Goal: Register for event/course

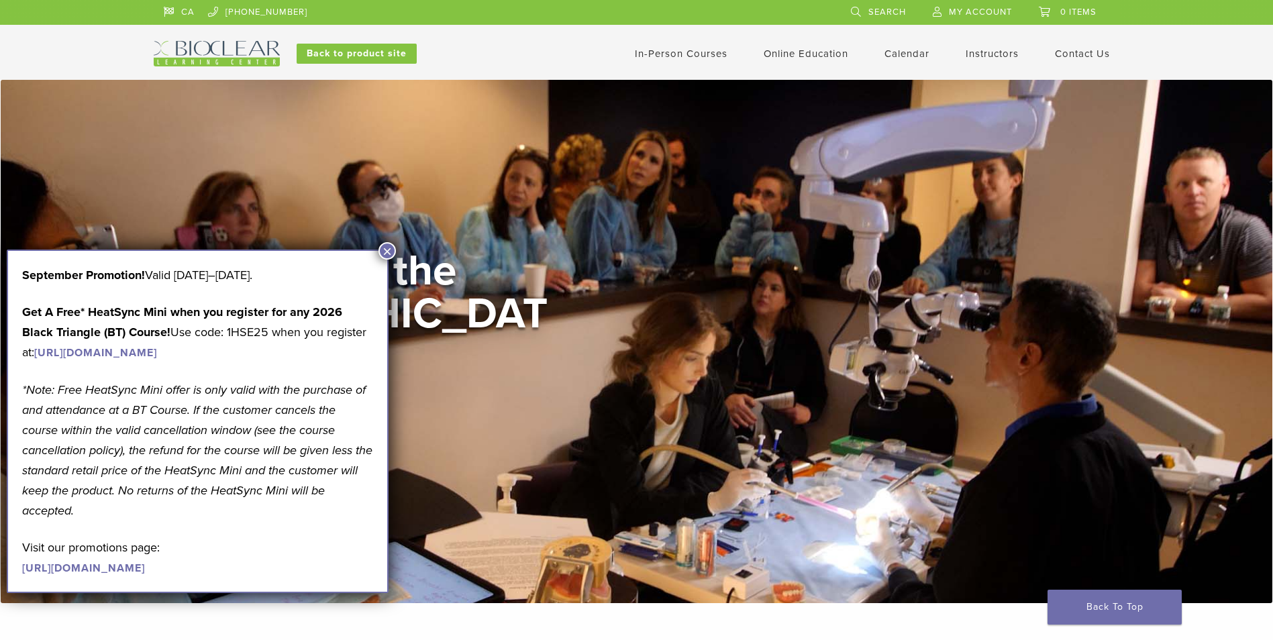
click at [393, 257] on button "×" at bounding box center [387, 250] width 17 height 17
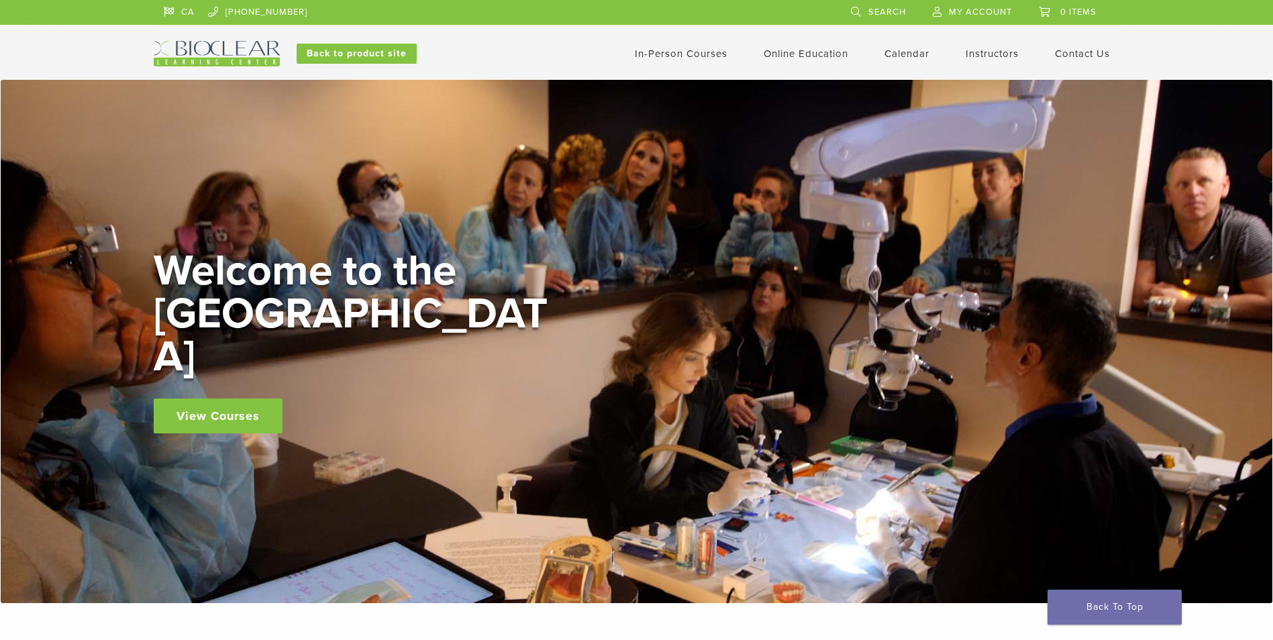
click at [676, 53] on link "In-Person Courses" at bounding box center [681, 54] width 93 height 12
click at [678, 52] on link "In-Person Courses" at bounding box center [681, 54] width 93 height 12
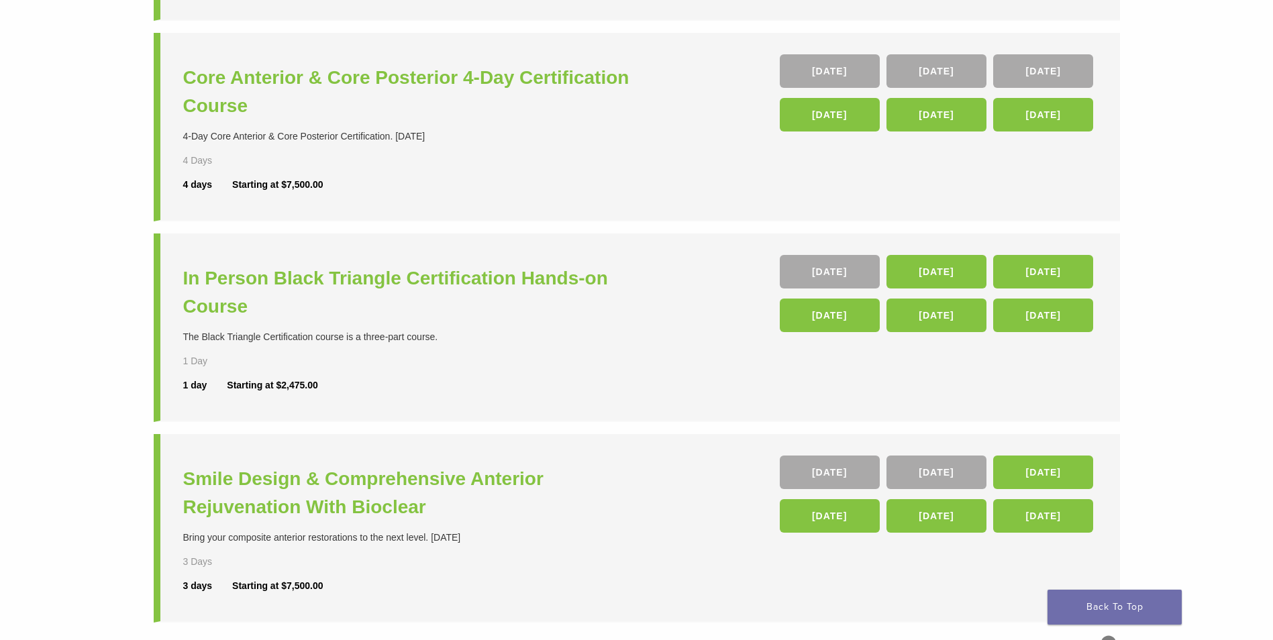
scroll to position [336, 0]
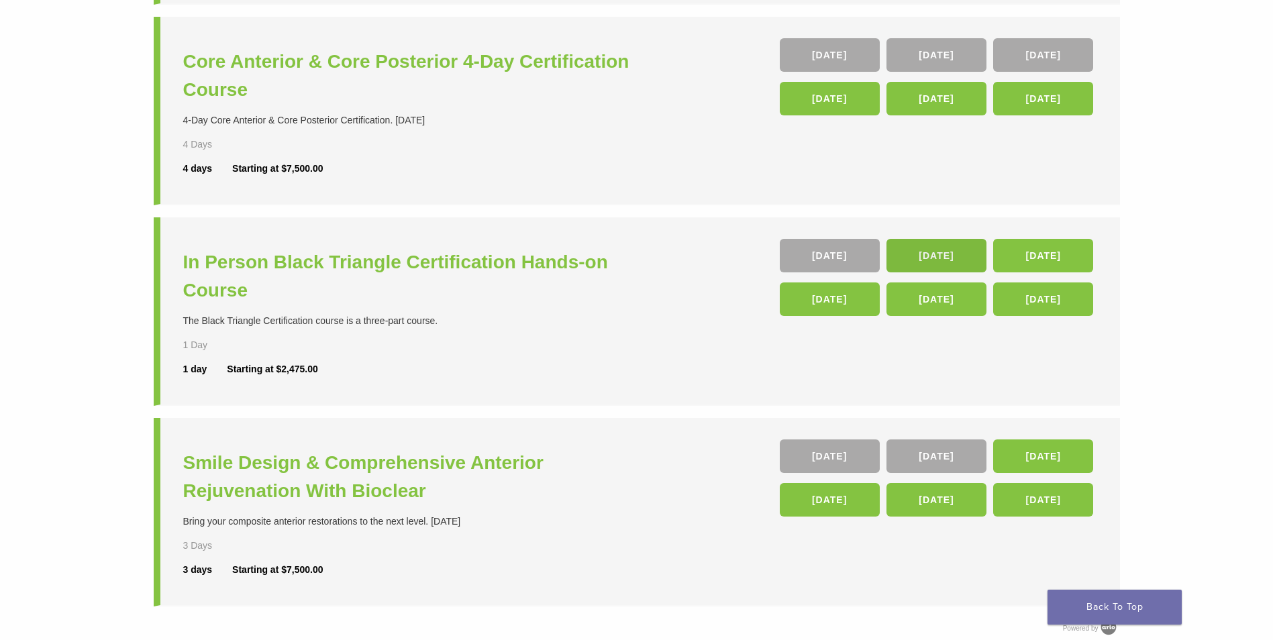
click at [902, 260] on link "14 Nov" at bounding box center [937, 256] width 100 height 34
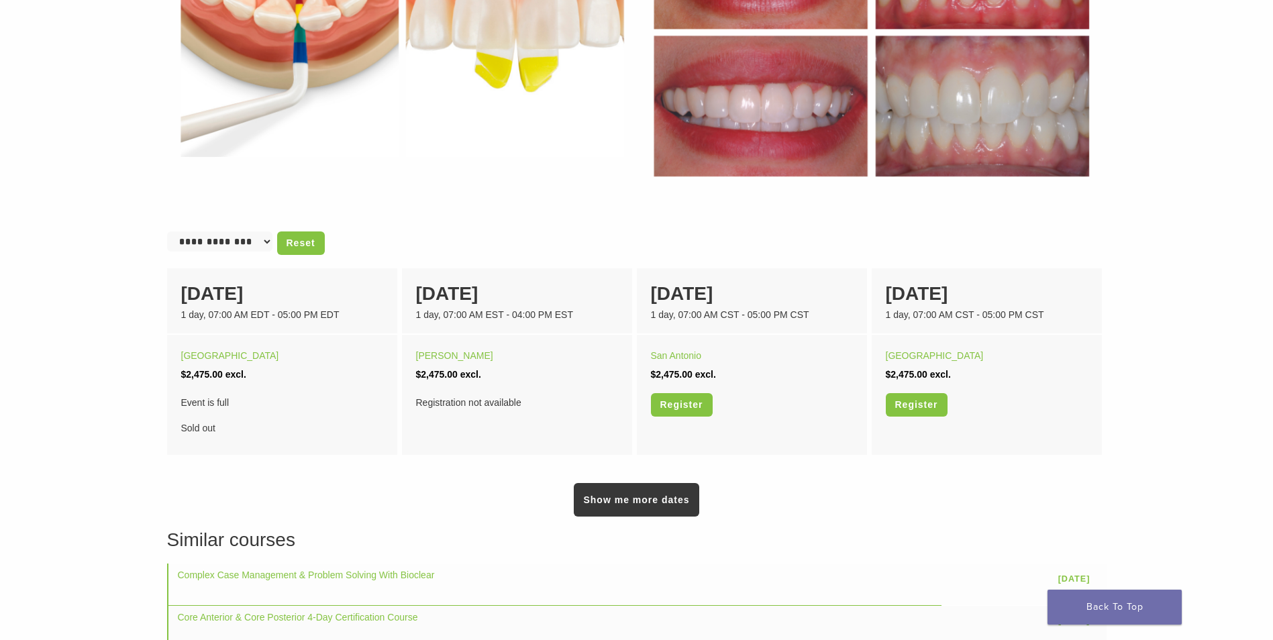
scroll to position [738, 0]
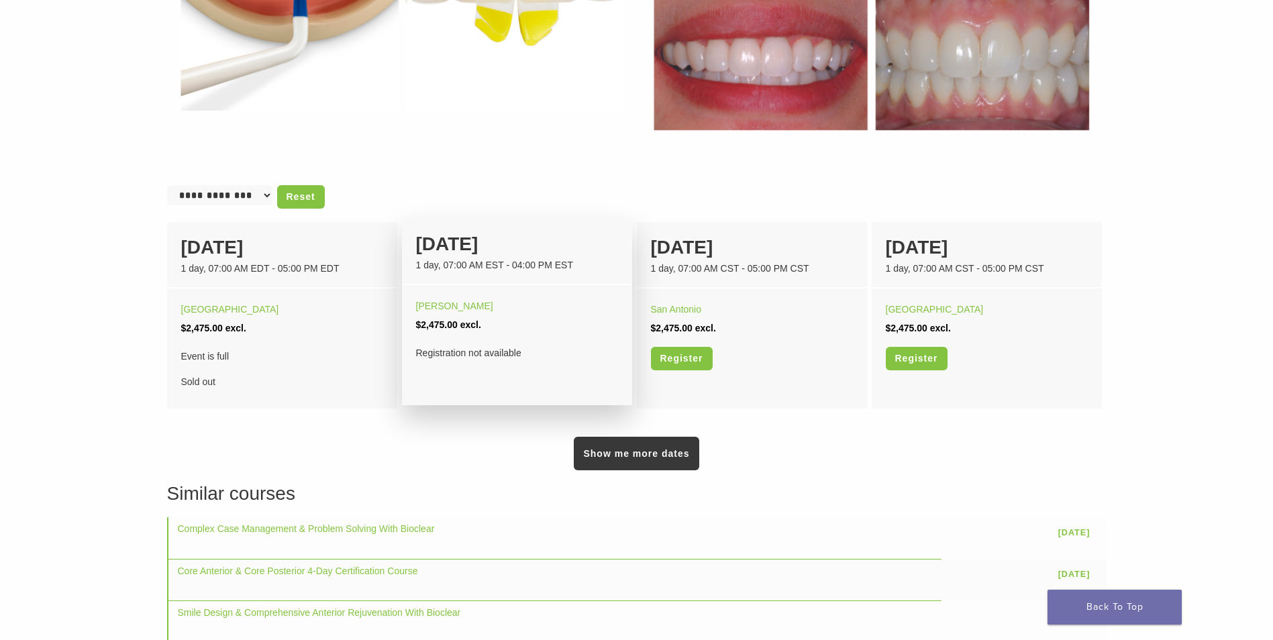
click at [446, 316] on li "$2,475.00 excl." at bounding box center [517, 325] width 202 height 19
click at [491, 268] on div "1 day, 07:00 AM EST - 04:00 PM EST" at bounding box center [517, 265] width 202 height 14
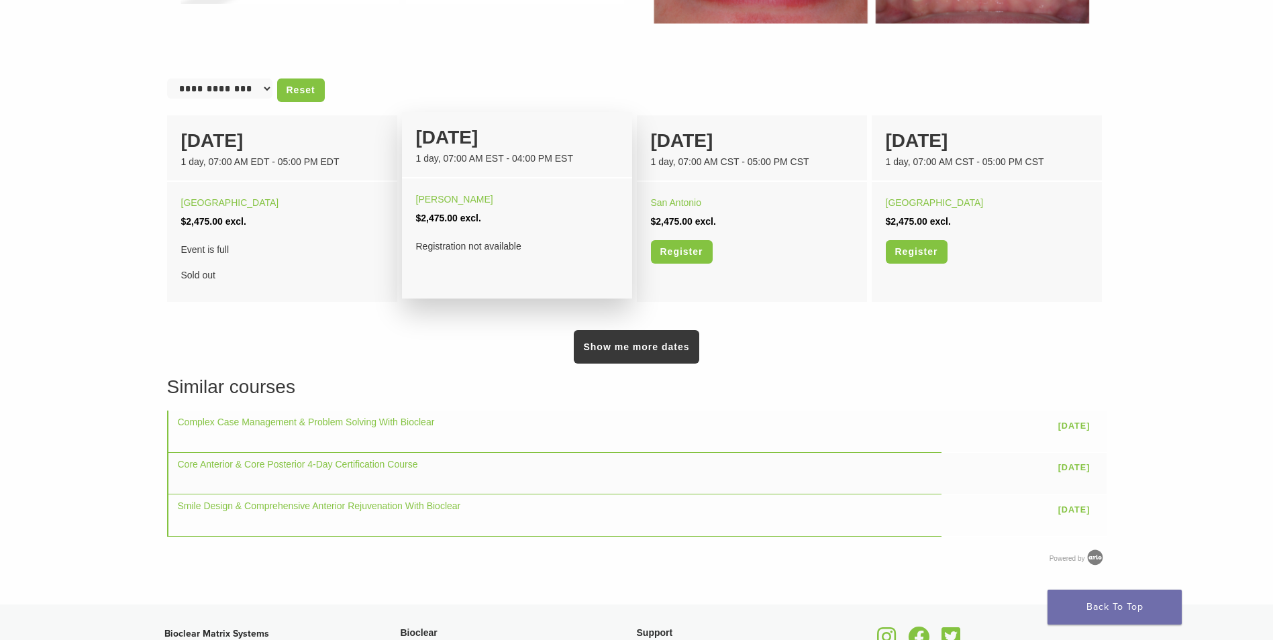
scroll to position [873, 0]
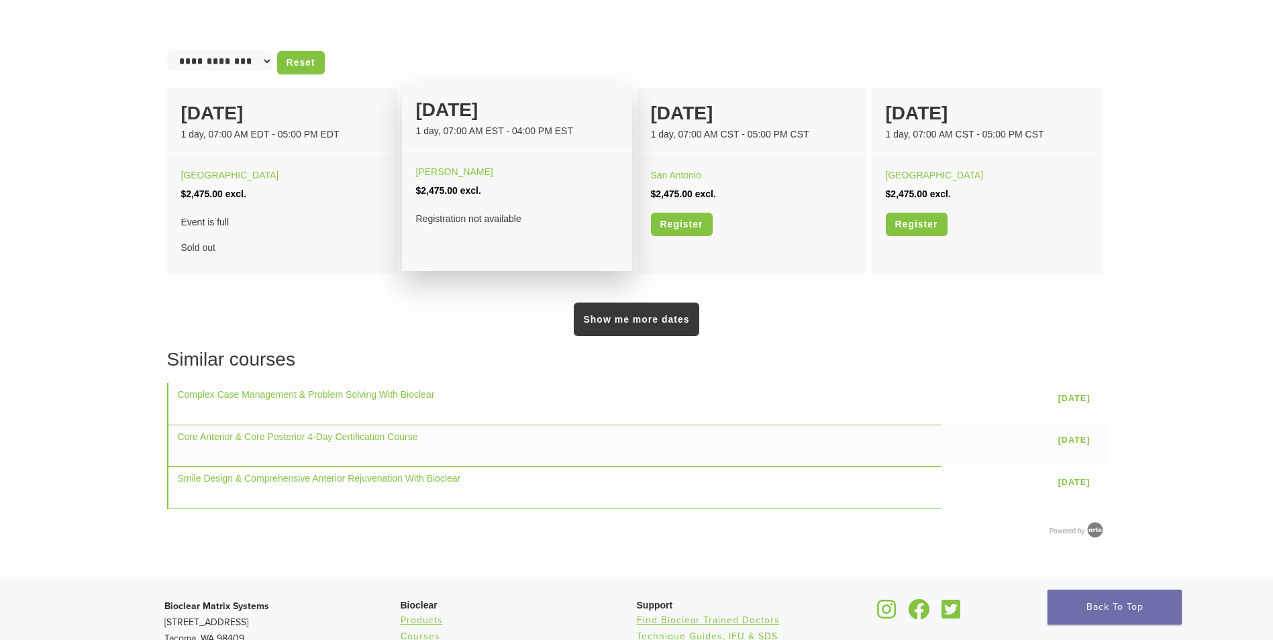
click at [532, 189] on li "$2,475.00 excl." at bounding box center [517, 190] width 202 height 19
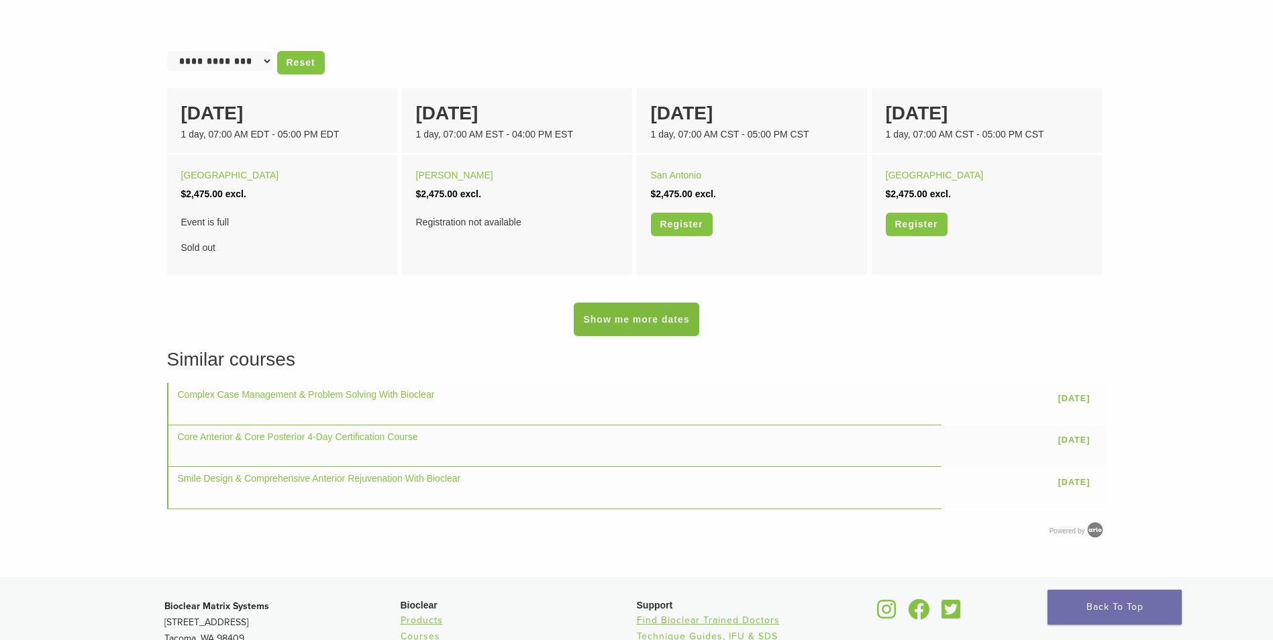
click at [611, 320] on link "Show me more dates" at bounding box center [636, 320] width 125 height 34
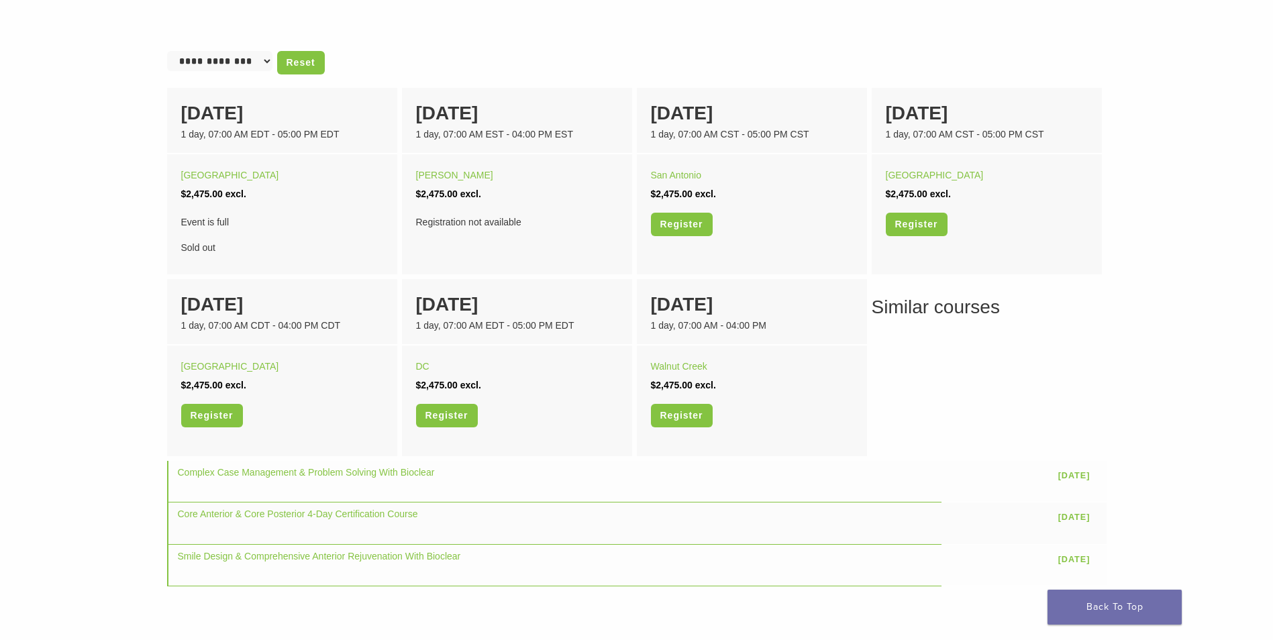
scroll to position [403, 0]
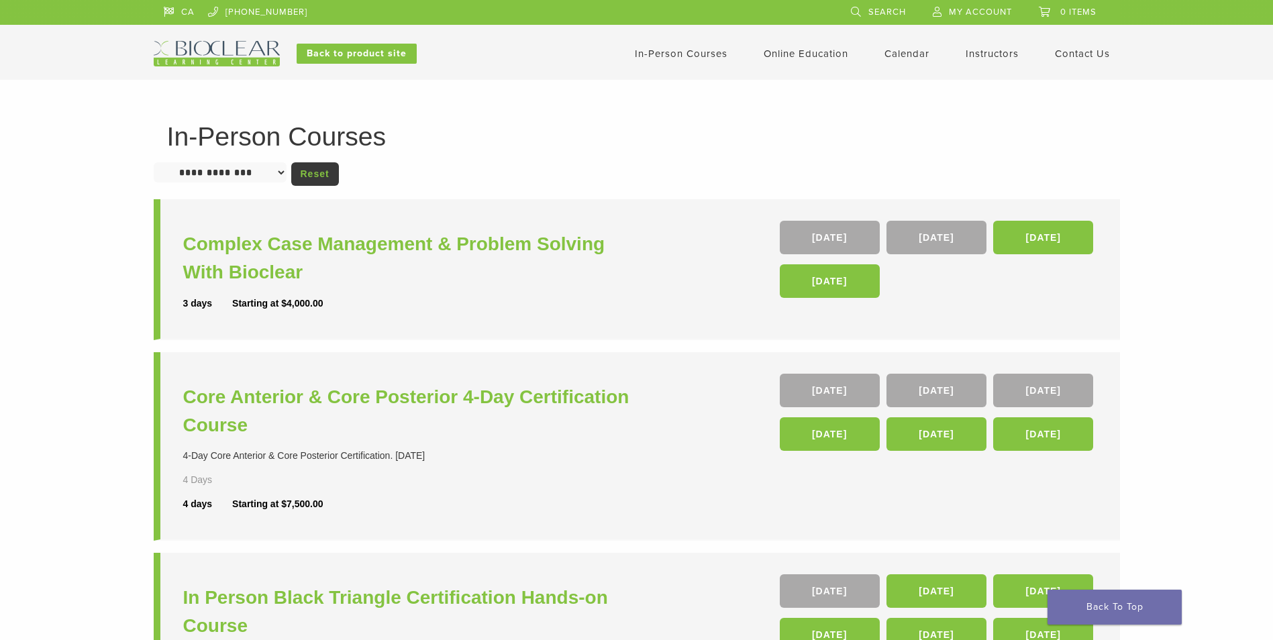
scroll to position [336, 0]
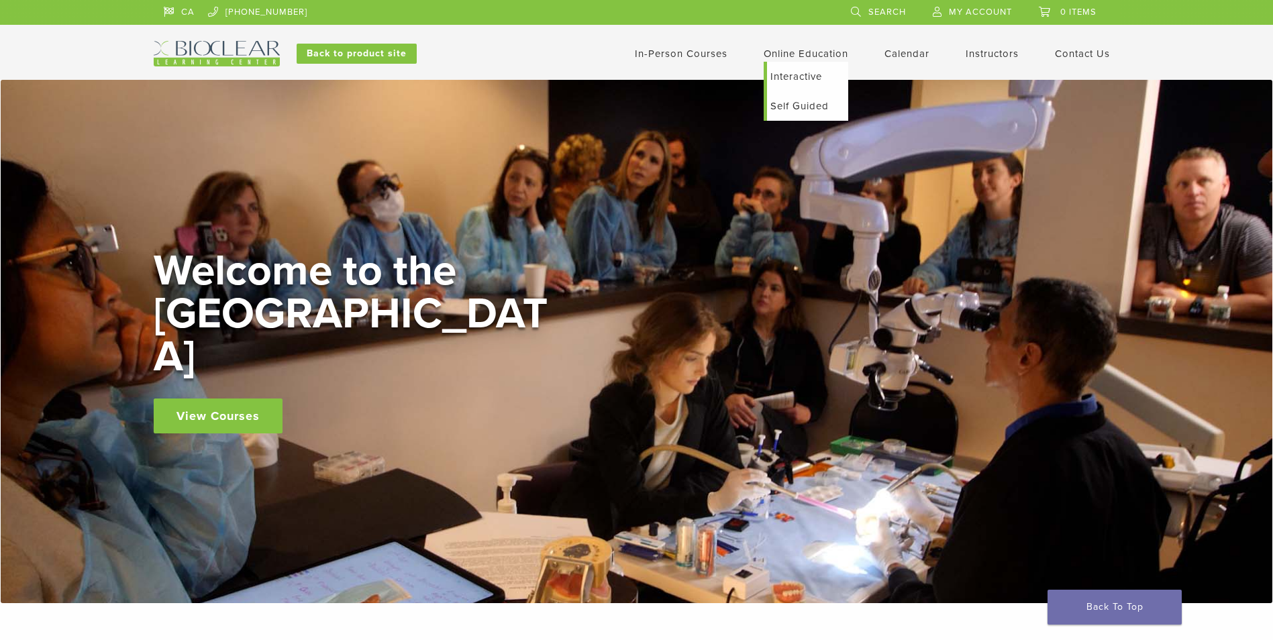
click at [797, 57] on link "Online Education" at bounding box center [806, 54] width 85 height 12
click at [798, 78] on link "Interactive" at bounding box center [807, 77] width 81 height 30
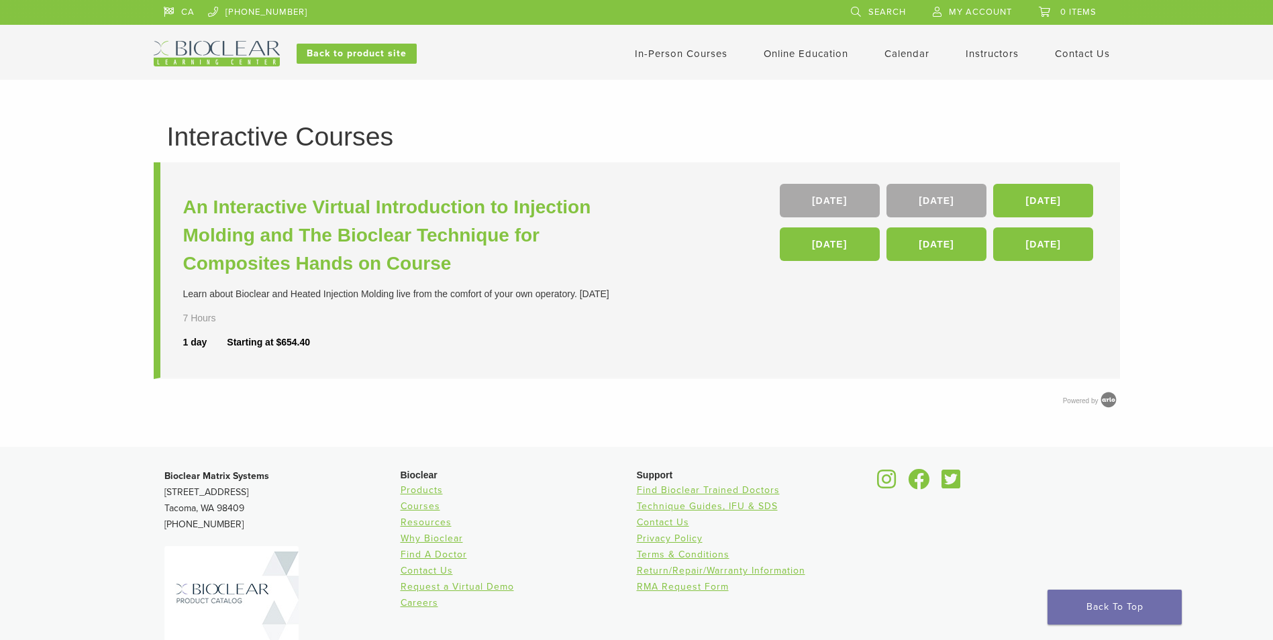
drag, startPoint x: 512, startPoint y: 296, endPoint x: 615, endPoint y: 297, distance: 103.4
click at [615, 297] on div "Learn about Bioclear and Heated Injection Molding live from the comfort of your…" at bounding box center [411, 294] width 457 height 14
drag, startPoint x: 615, startPoint y: 297, endPoint x: 848, endPoint y: 303, distance: 233.0
click at [848, 303] on li "An Interactive Virtual Introduction to Injection Molding and The Bioclear Techn…" at bounding box center [637, 270] width 967 height 217
click at [1051, 193] on link "22 Nov" at bounding box center [1044, 201] width 100 height 34
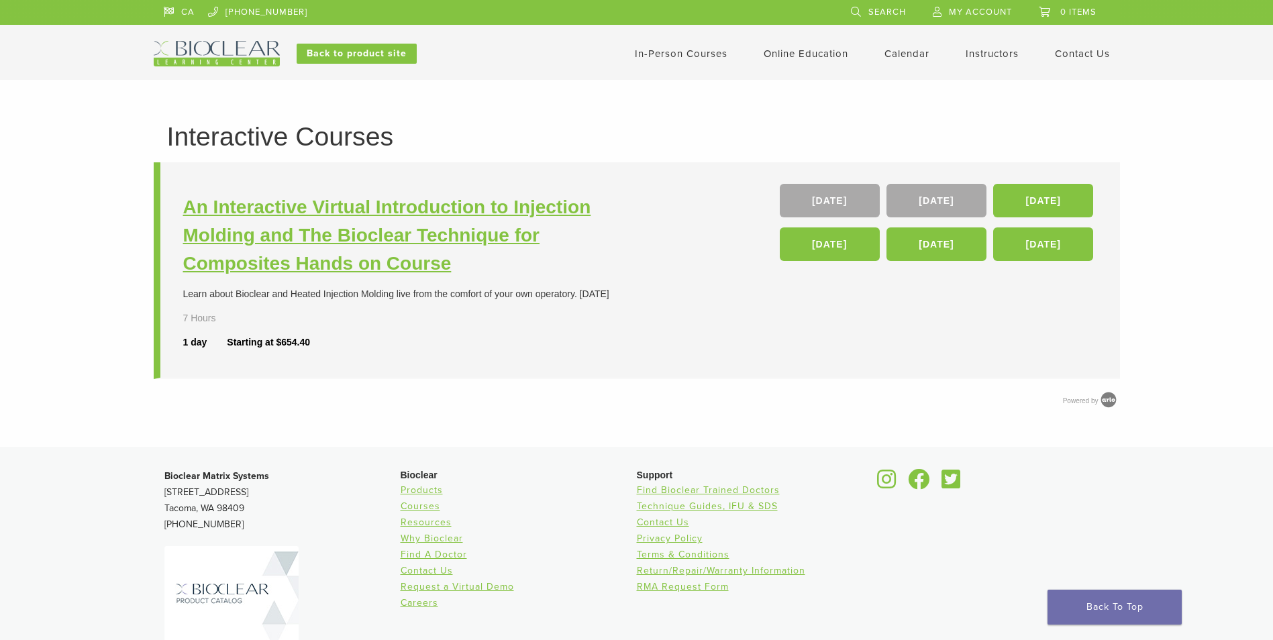
click at [393, 254] on h3 "An Interactive Virtual Introduction to Injection Molding and The Bioclear Techn…" at bounding box center [411, 235] width 457 height 85
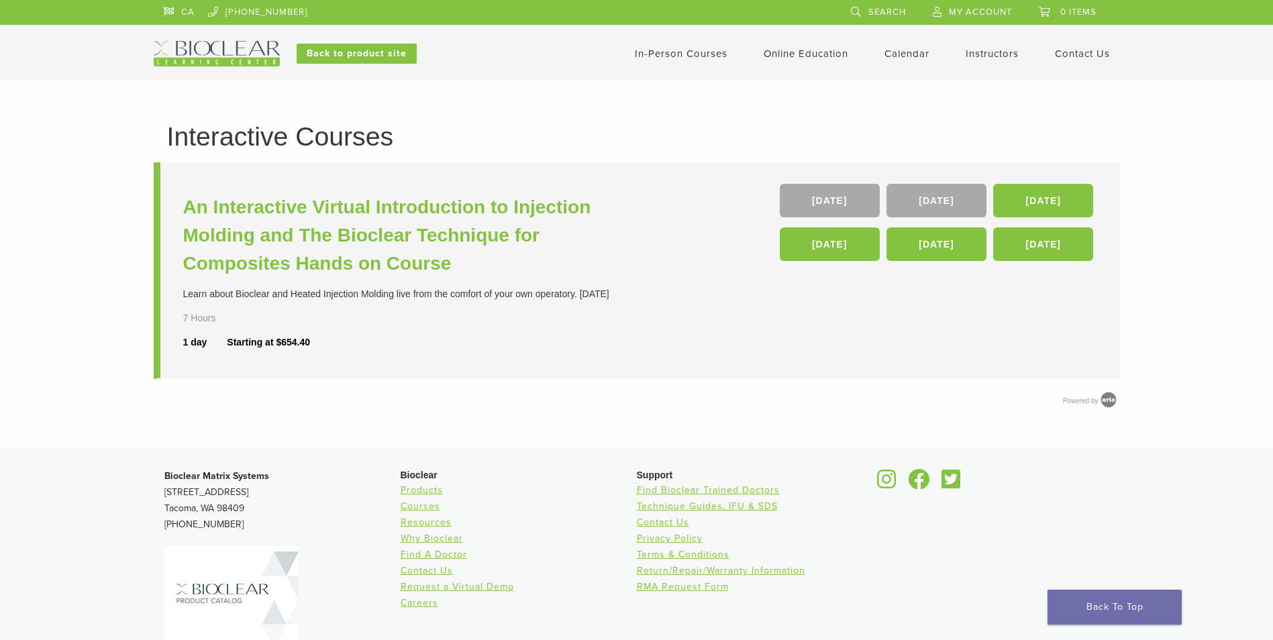
click at [664, 55] on link "In-Person Courses" at bounding box center [681, 54] width 93 height 12
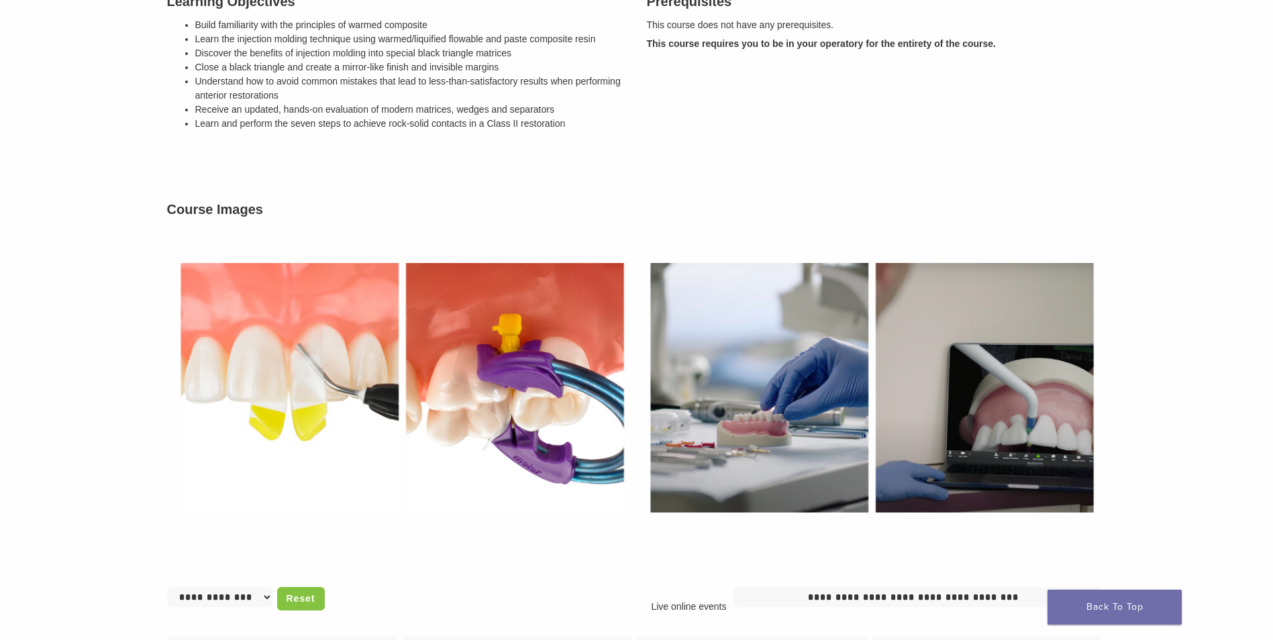
scroll to position [537, 0]
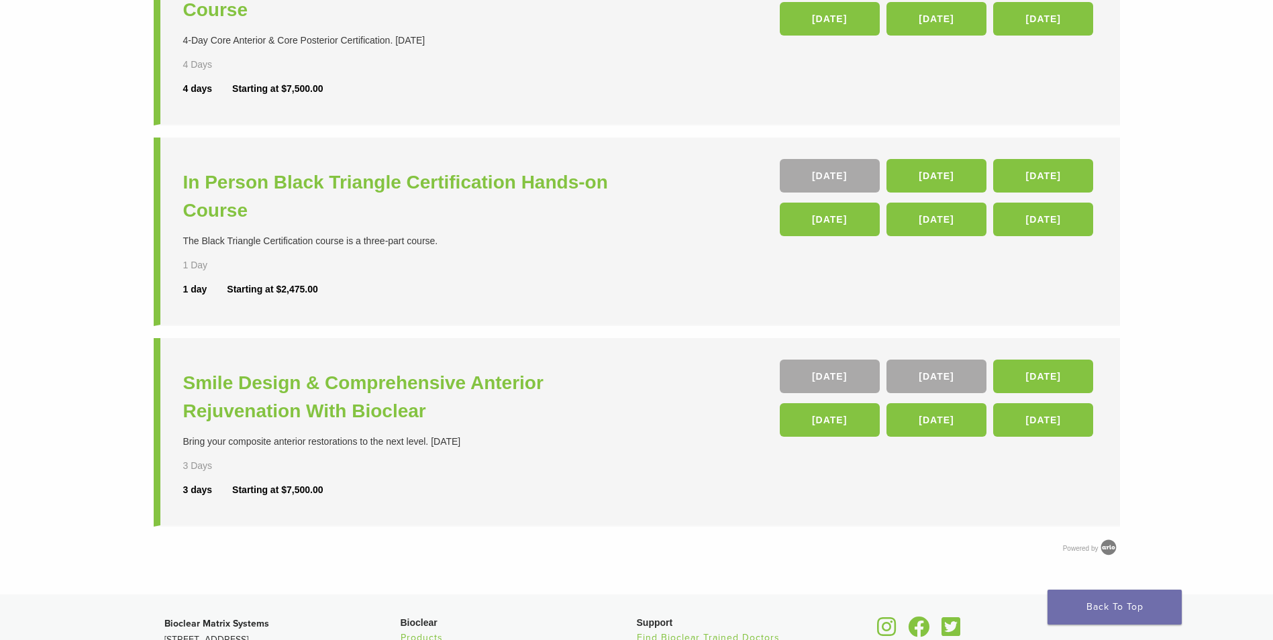
scroll to position [403, 0]
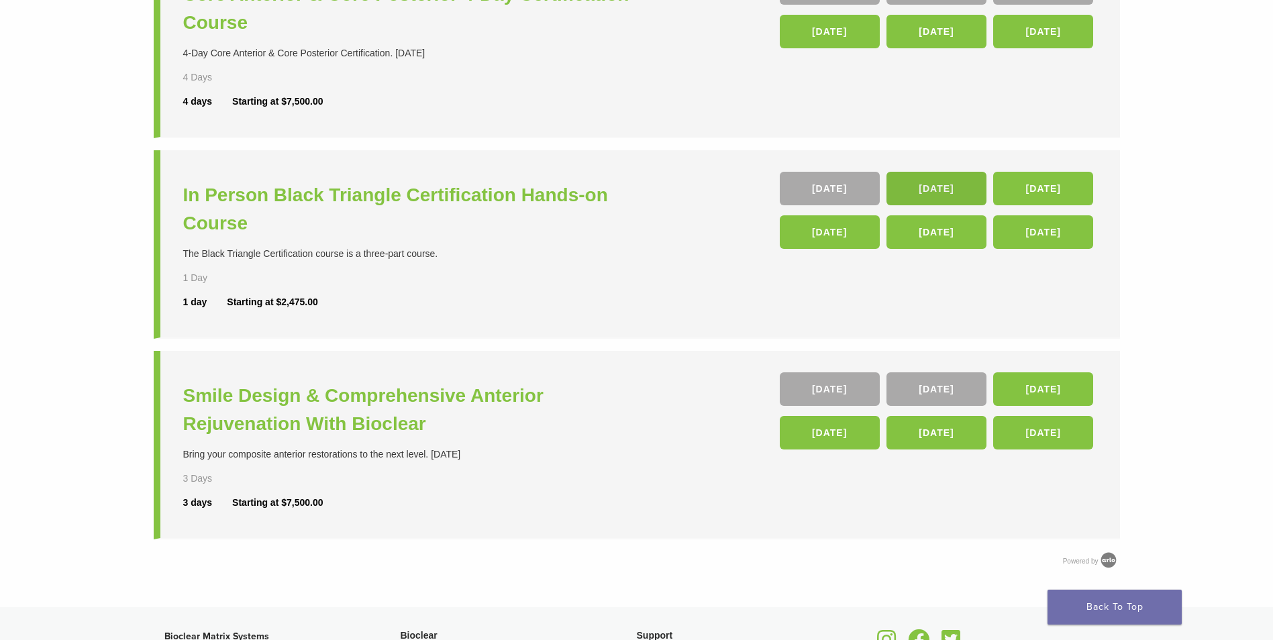
click at [930, 191] on link "[DATE]" at bounding box center [937, 189] width 100 height 34
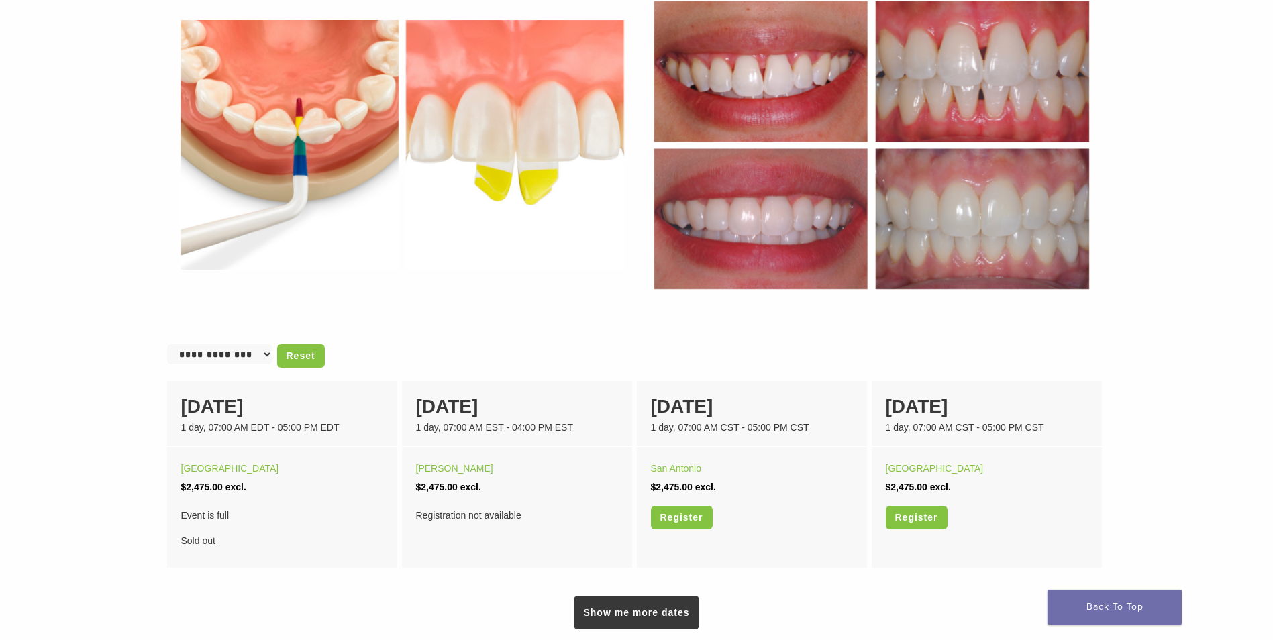
scroll to position [604, 0]
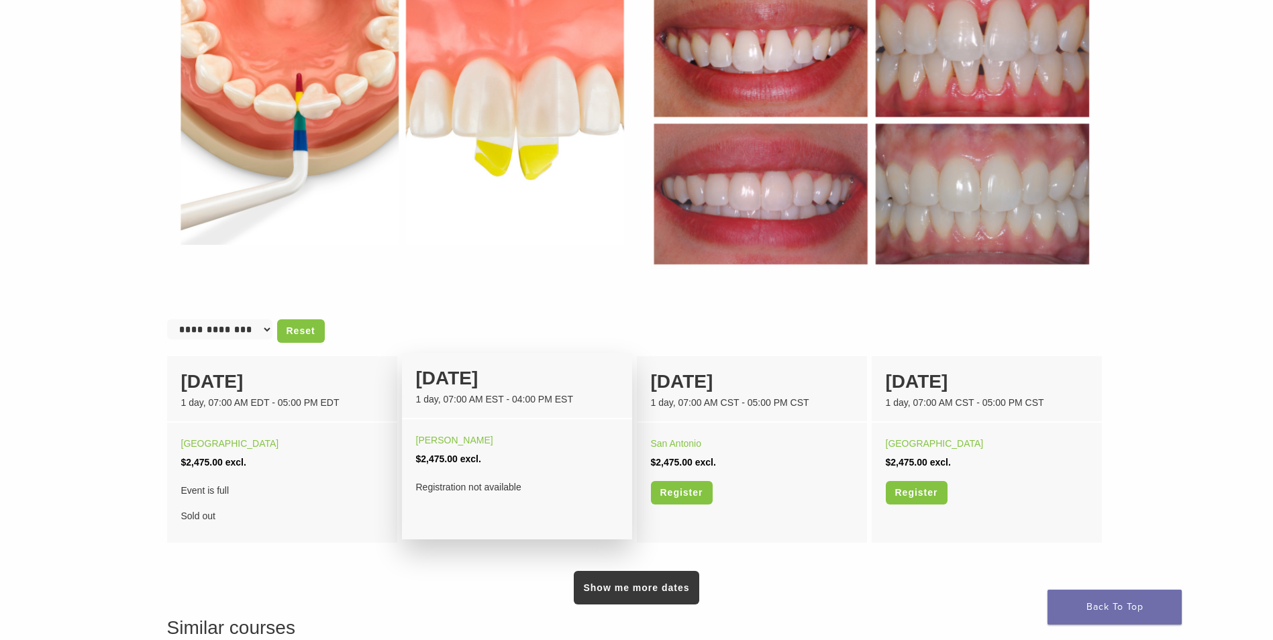
click at [469, 493] on div "Registration not available" at bounding box center [517, 487] width 202 height 19
click at [438, 446] on div "[PERSON_NAME]" at bounding box center [517, 440] width 202 height 19
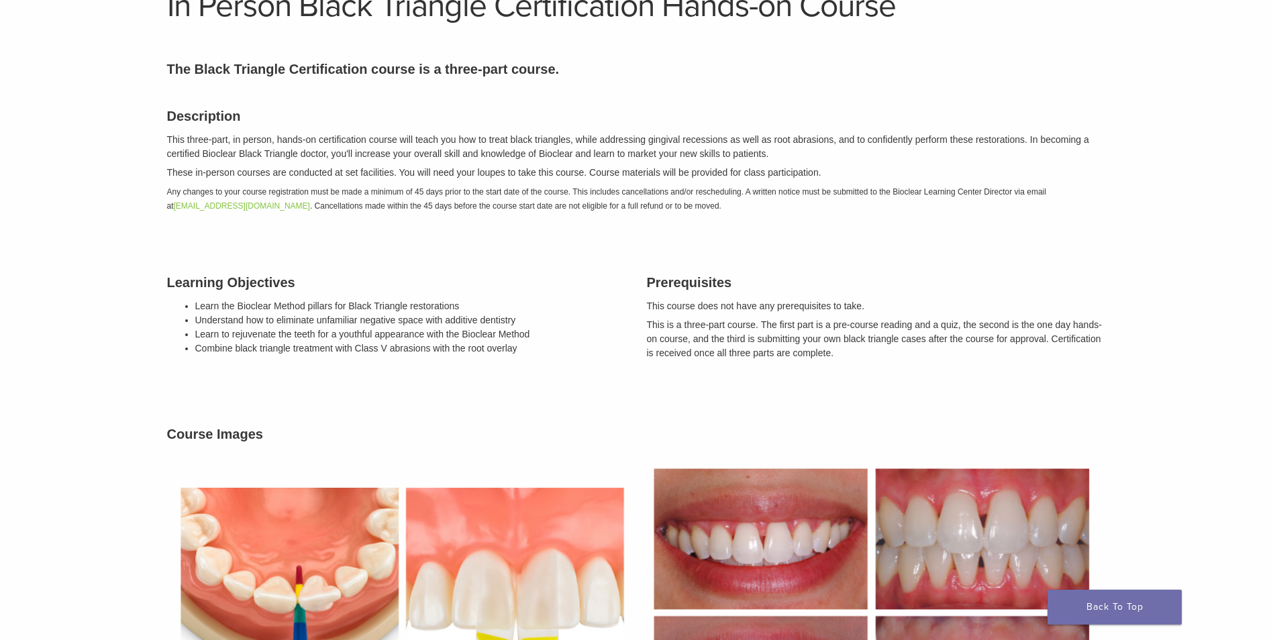
scroll to position [0, 0]
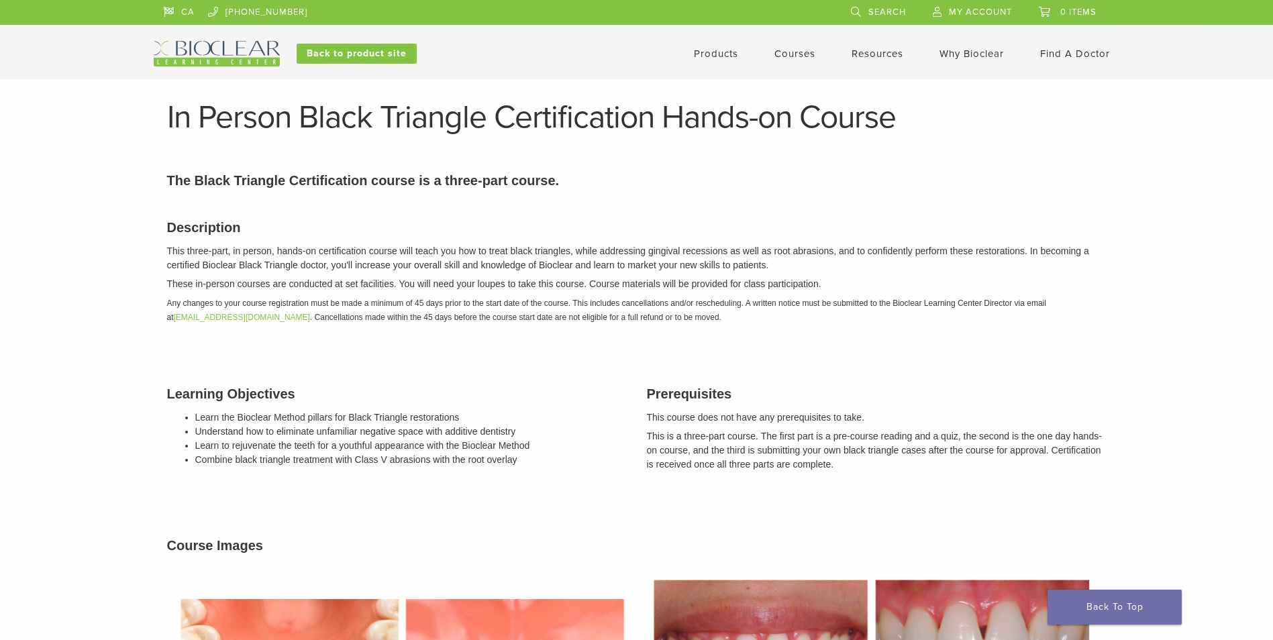
click at [730, 52] on link "Products" at bounding box center [716, 54] width 44 height 12
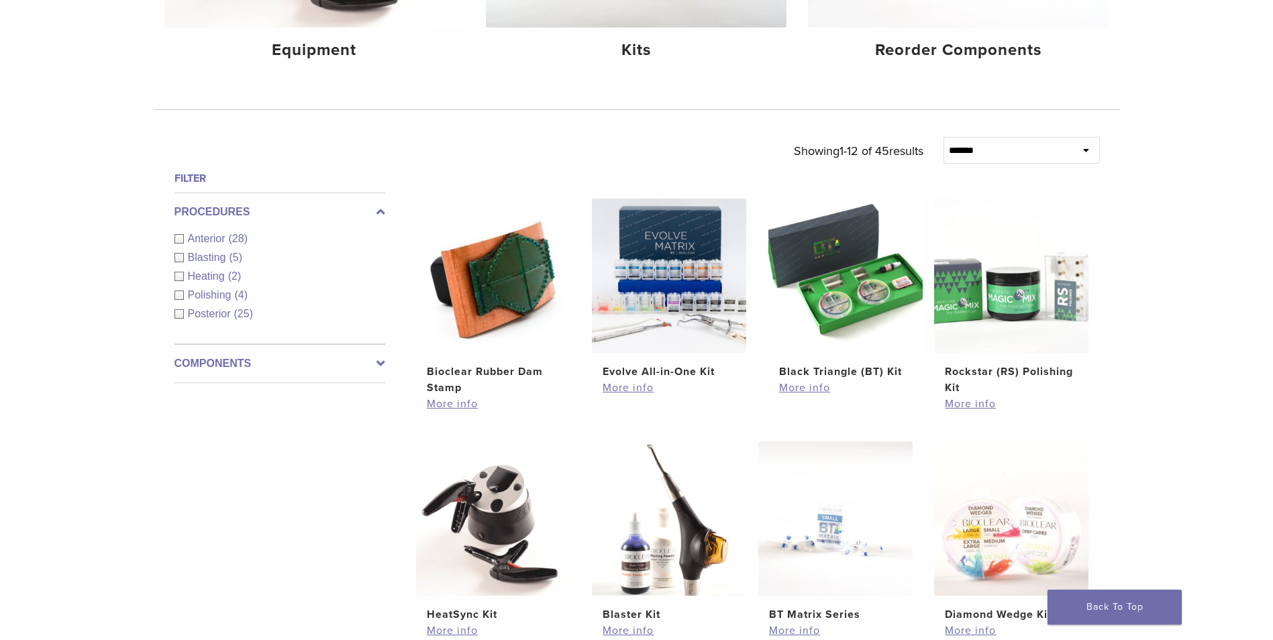
scroll to position [403, 0]
